Goal: Task Accomplishment & Management: Use online tool/utility

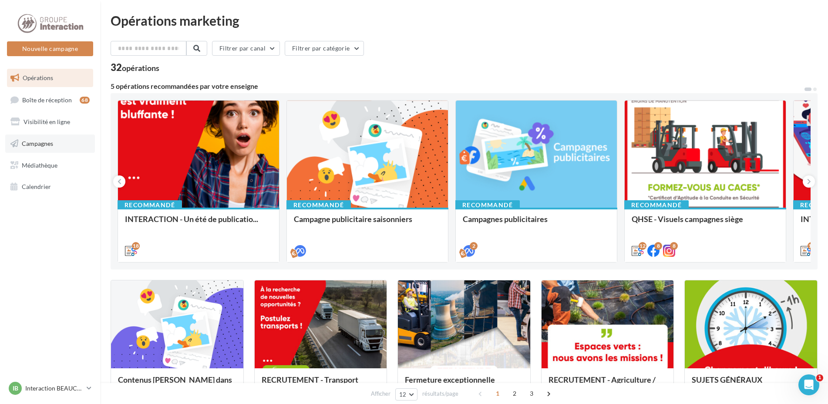
click at [50, 148] on link "Campagnes" at bounding box center [50, 144] width 90 height 18
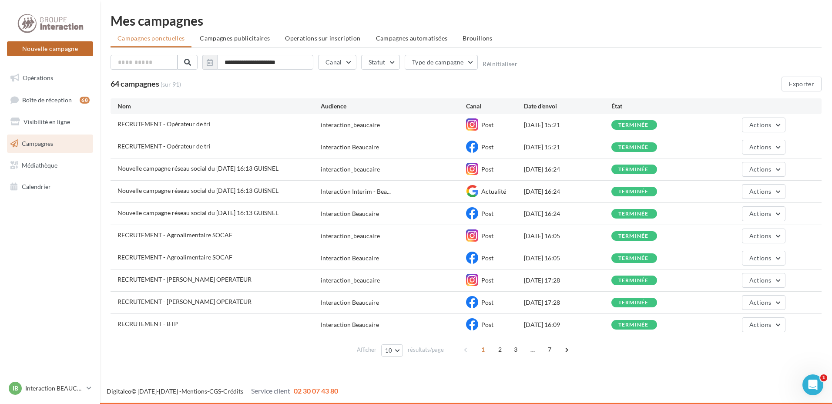
click at [47, 48] on button "Nouvelle campagne" at bounding box center [50, 48] width 86 height 15
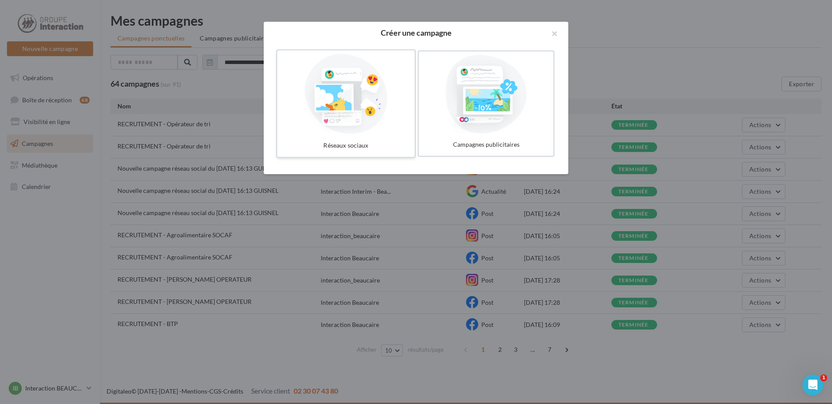
click at [343, 111] on div at bounding box center [346, 94] width 131 height 80
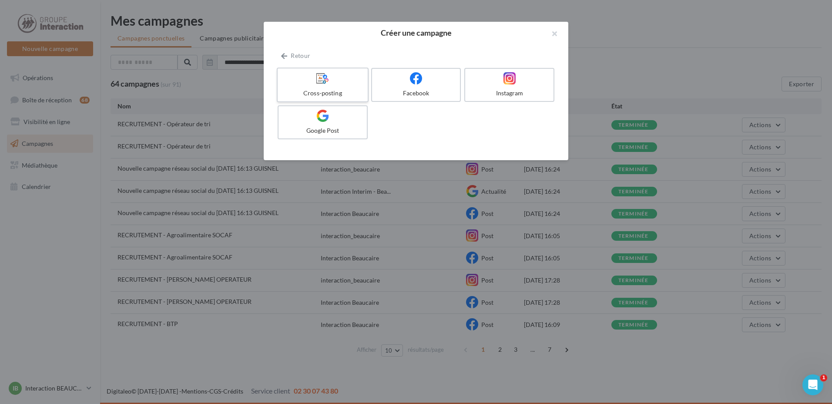
click at [339, 91] on div "Cross-posting" at bounding box center [322, 93] width 83 height 9
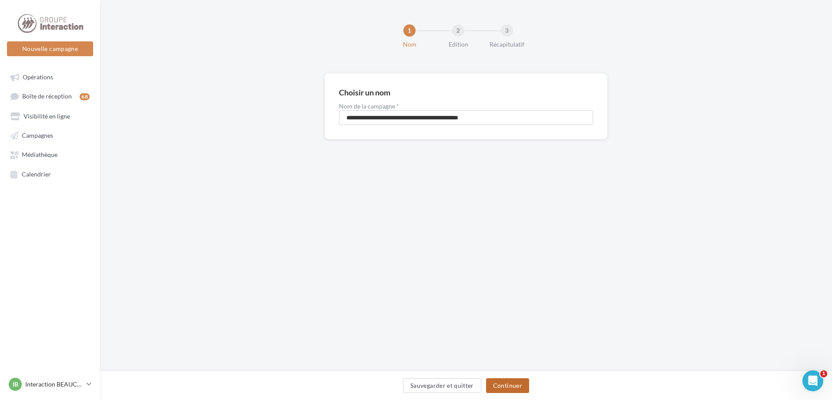
drag, startPoint x: 508, startPoint y: 377, endPoint x: 508, endPoint y: 383, distance: 6.1
click at [508, 382] on div "Sauvegarder et quitter Continuer" at bounding box center [466, 384] width 732 height 29
click at [508, 384] on button "Continuer" at bounding box center [507, 385] width 43 height 15
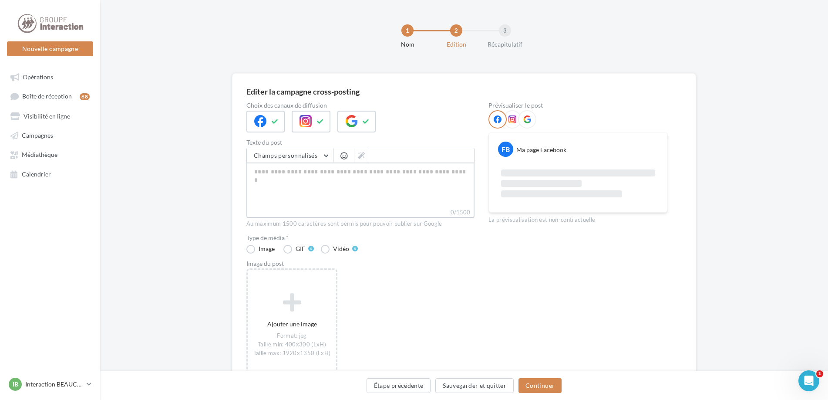
click at [309, 180] on textarea "0/1500" at bounding box center [360, 184] width 228 height 45
click at [68, 141] on link "Campagnes" at bounding box center [50, 135] width 90 height 16
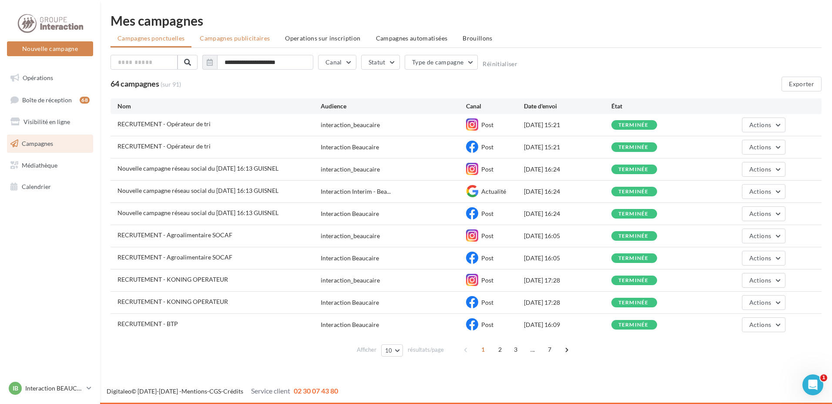
click at [267, 34] on li "Campagnes publicitaires" at bounding box center [235, 38] width 84 height 16
